Goal: Navigation & Orientation: Find specific page/section

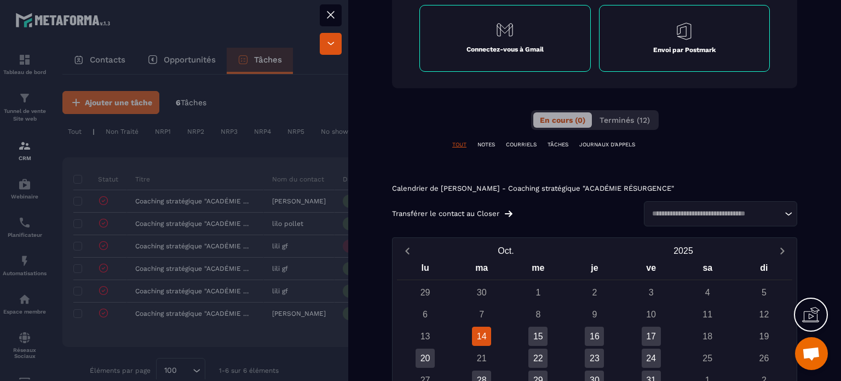
scroll to position [602, 0]
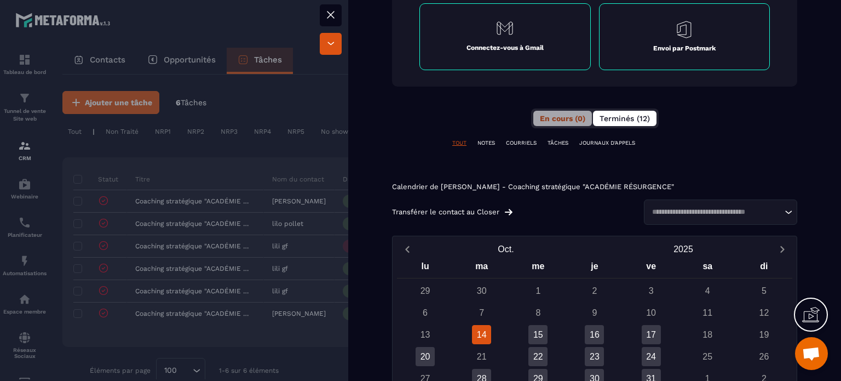
click at [611, 114] on span "Terminés (12)" at bounding box center [624, 118] width 50 height 9
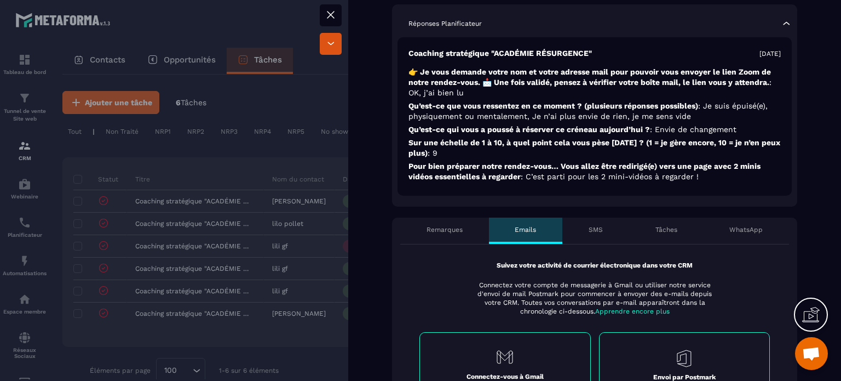
scroll to position [0, 0]
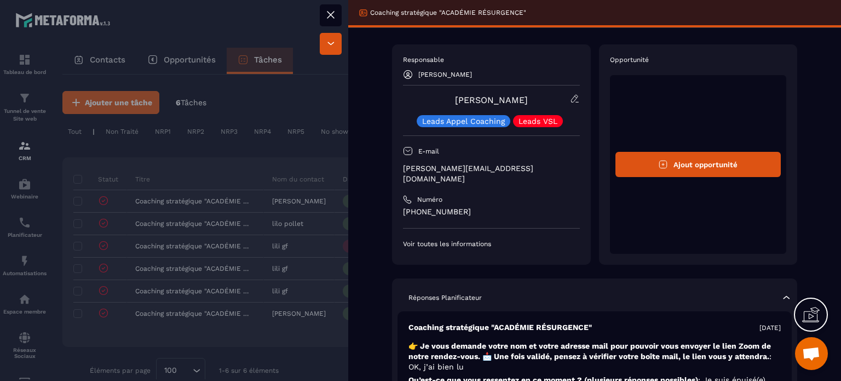
click at [331, 15] on icon at bounding box center [330, 14] width 7 height 7
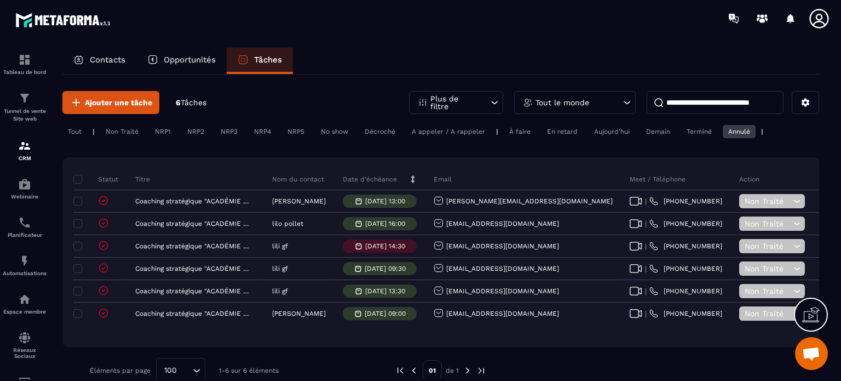
click at [816, 16] on icon at bounding box center [818, 18] width 19 height 19
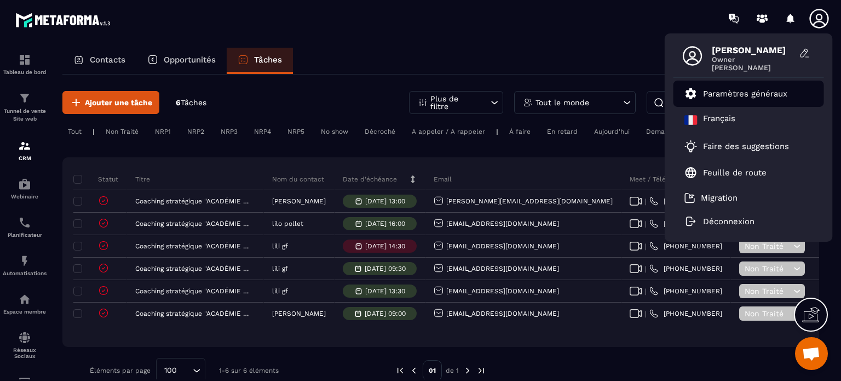
click at [717, 93] on p "Paramètres généraux" at bounding box center [745, 94] width 84 height 10
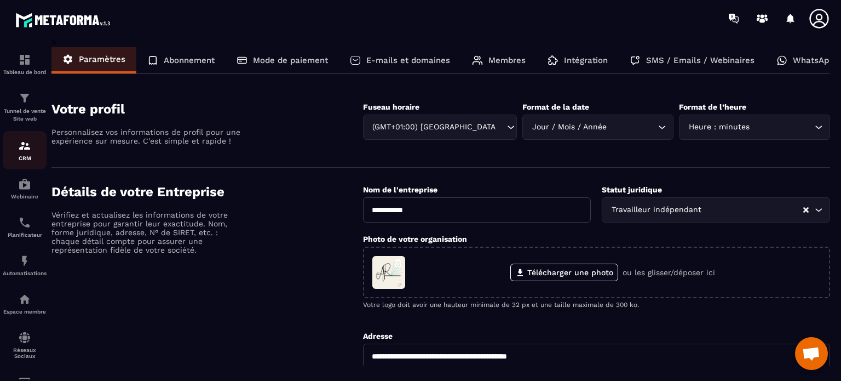
click at [21, 152] on img at bounding box center [24, 145] width 13 height 13
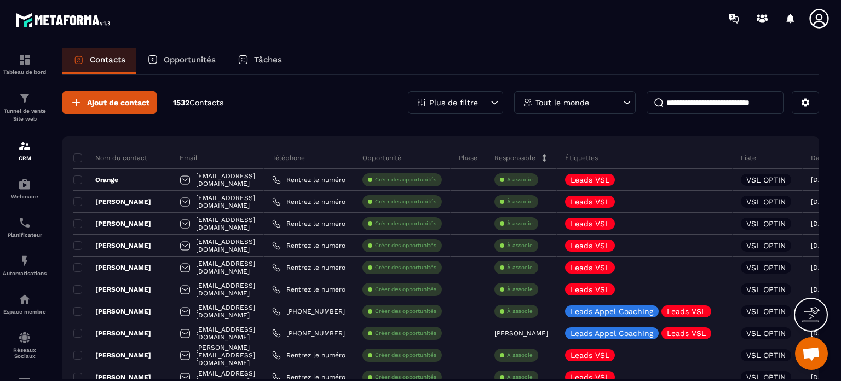
click at [267, 57] on p "Tâches" at bounding box center [268, 60] width 28 height 10
